Goal: Check status: Check status

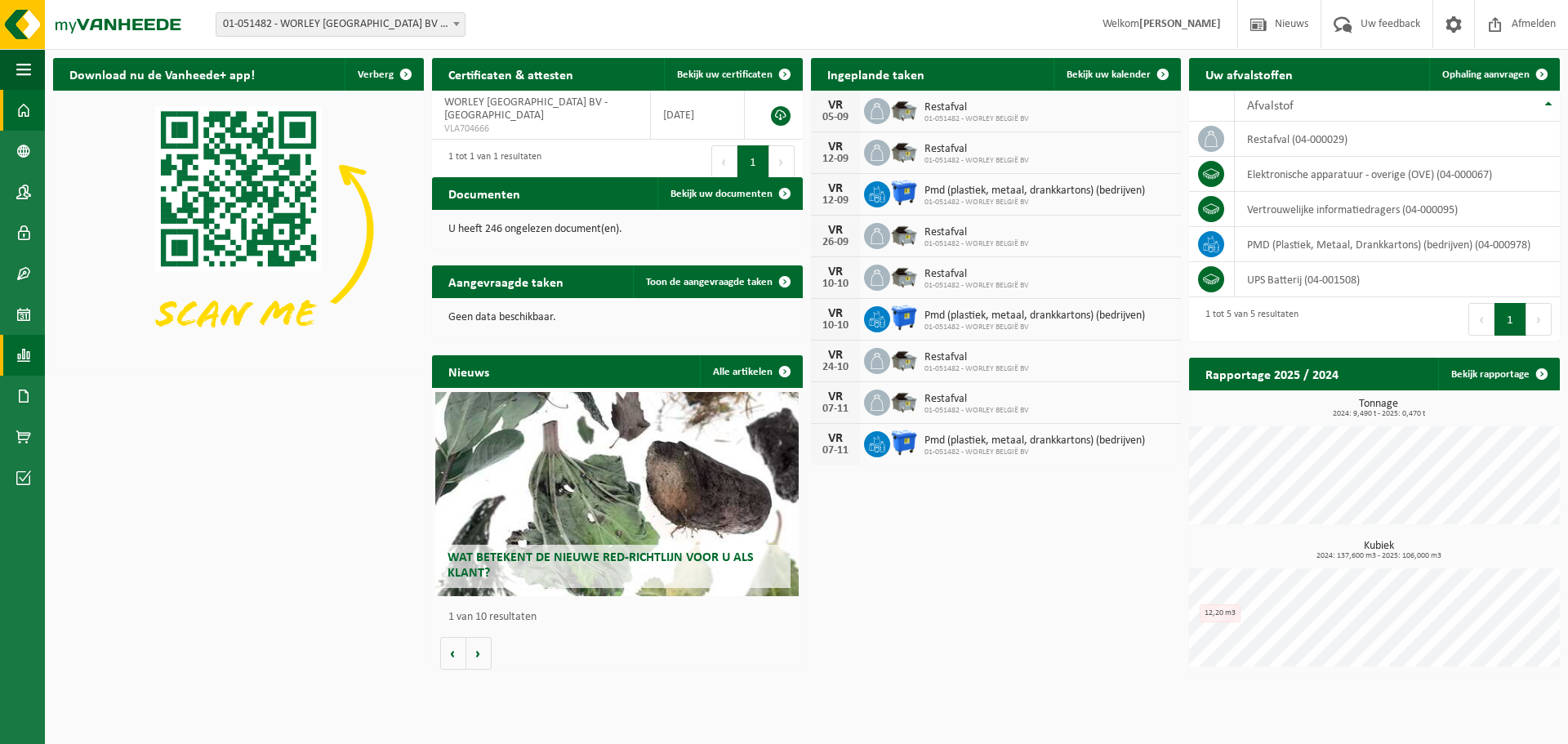
click at [28, 353] on span at bounding box center [24, 355] width 15 height 41
click at [140, 354] on span "In grafiekvorm" at bounding box center [131, 356] width 73 height 31
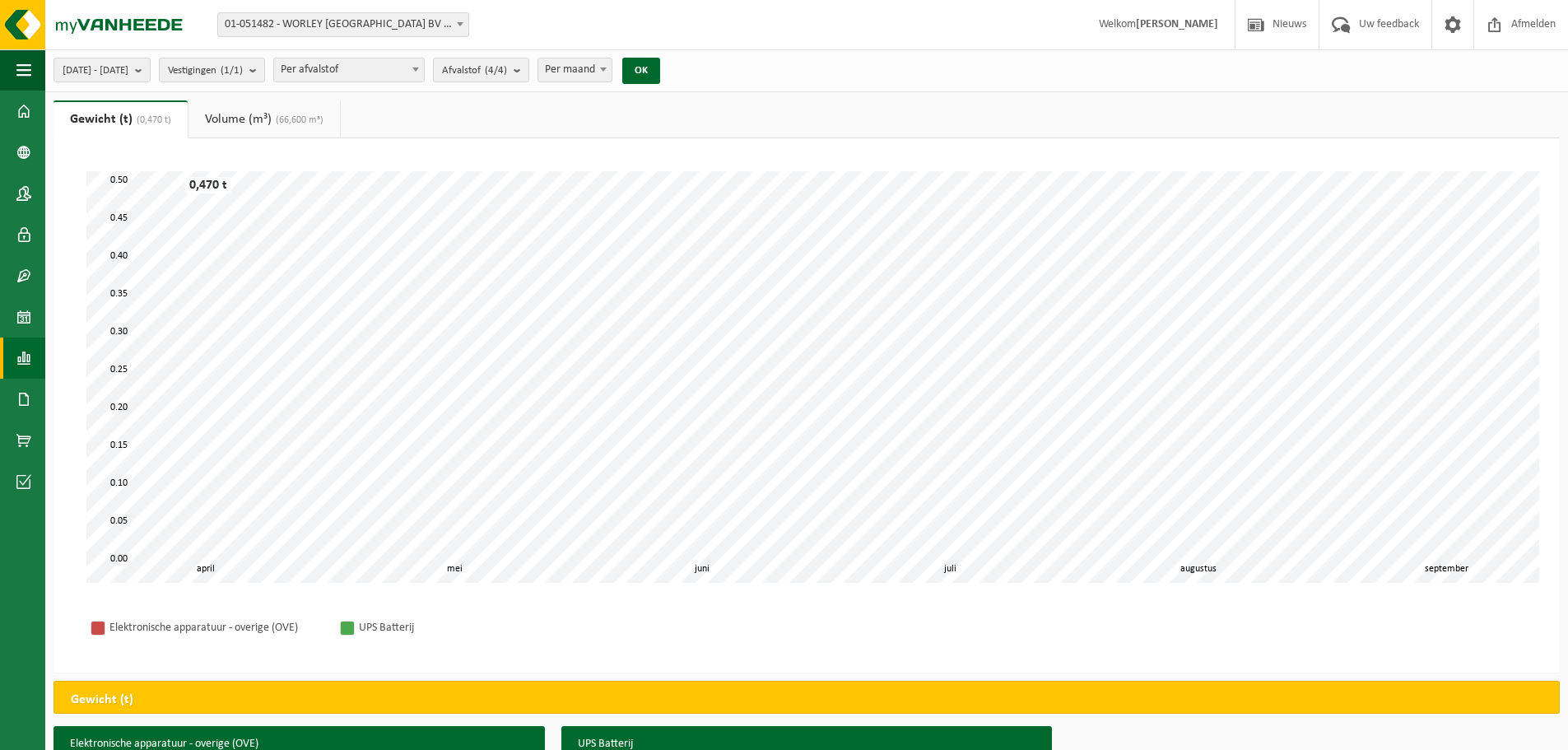
click at [251, 119] on link "Volume (m³) (66,600 m³)" at bounding box center [264, 119] width 152 height 38
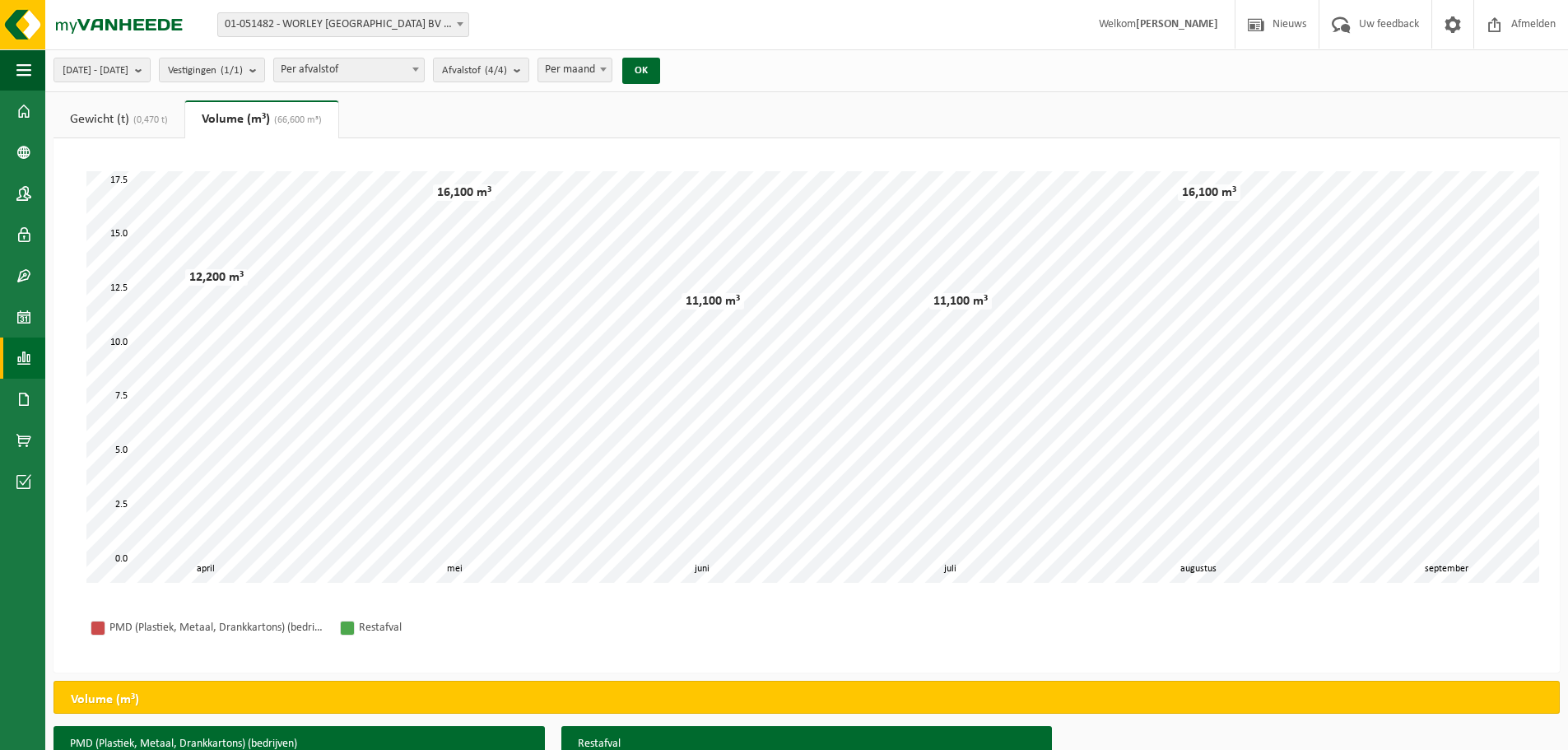
click at [607, 70] on b at bounding box center [603, 70] width 6 height 4
click at [660, 63] on button "OK" at bounding box center [640, 71] width 38 height 26
click at [611, 79] on span "Per jaar" at bounding box center [574, 70] width 73 height 23
click at [660, 72] on button "OK" at bounding box center [640, 71] width 38 height 26
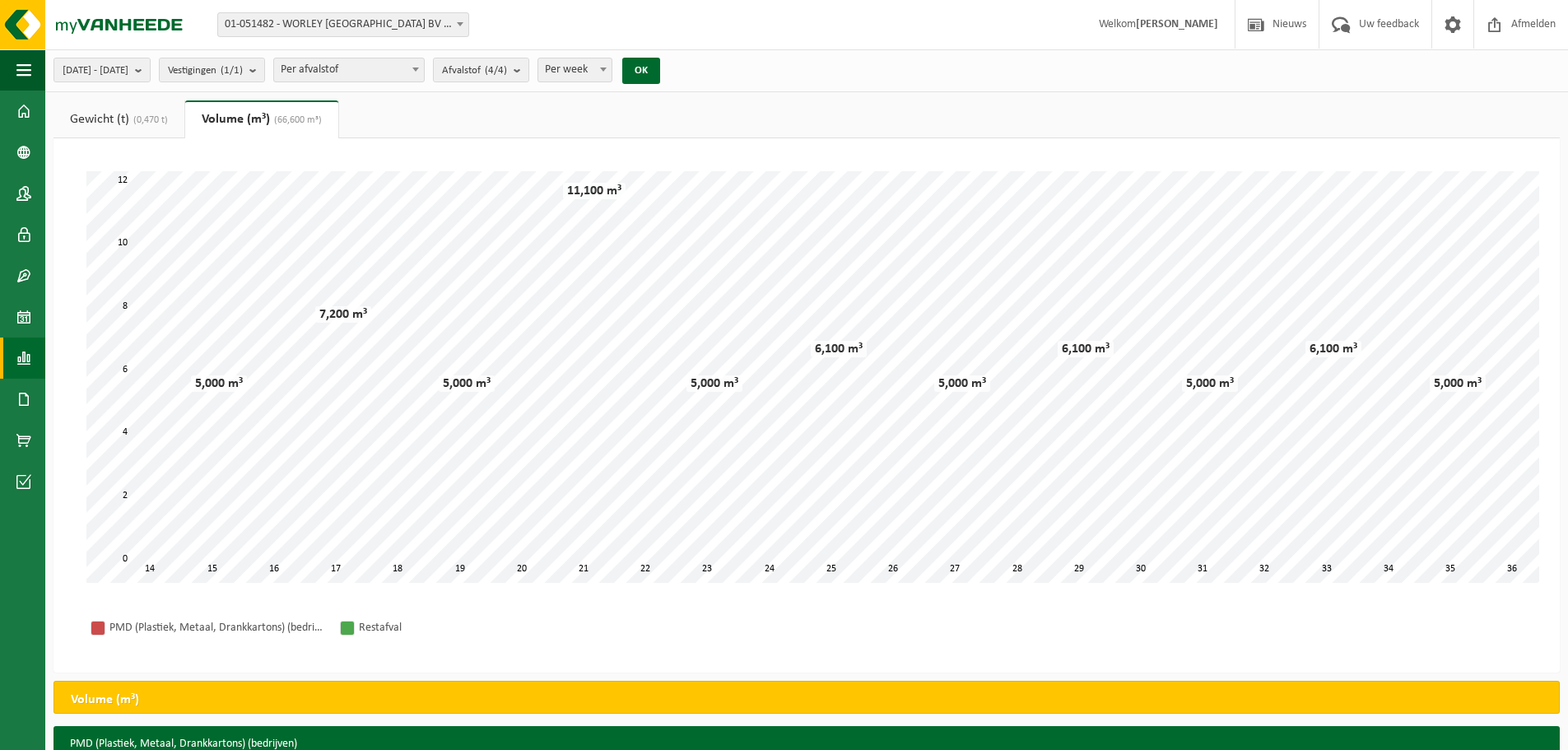
click at [611, 78] on span "Per week" at bounding box center [574, 70] width 73 height 23
select select "2"
click at [660, 63] on button "OK" at bounding box center [640, 71] width 38 height 26
